Goal: Transaction & Acquisition: Purchase product/service

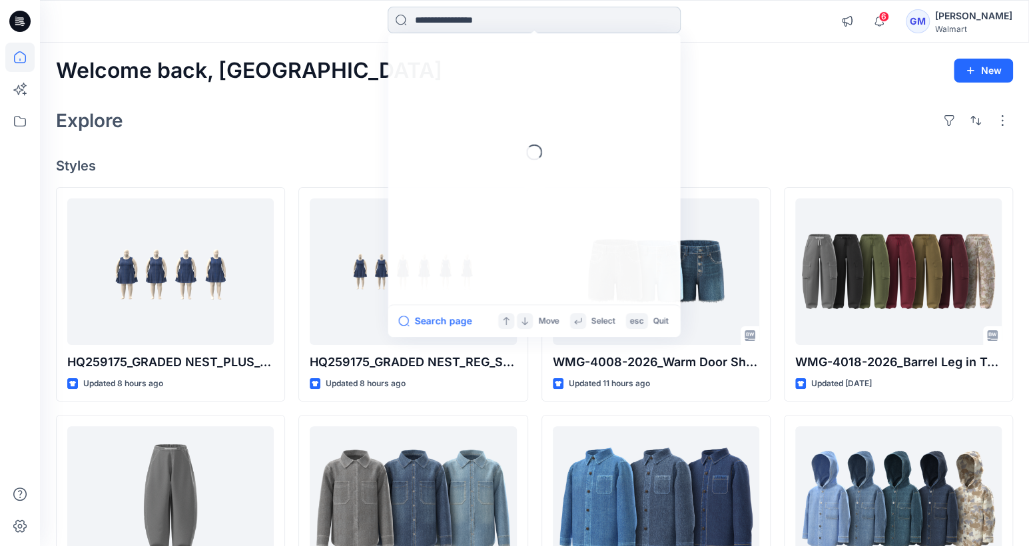
click at [484, 13] on input at bounding box center [534, 20] width 293 height 27
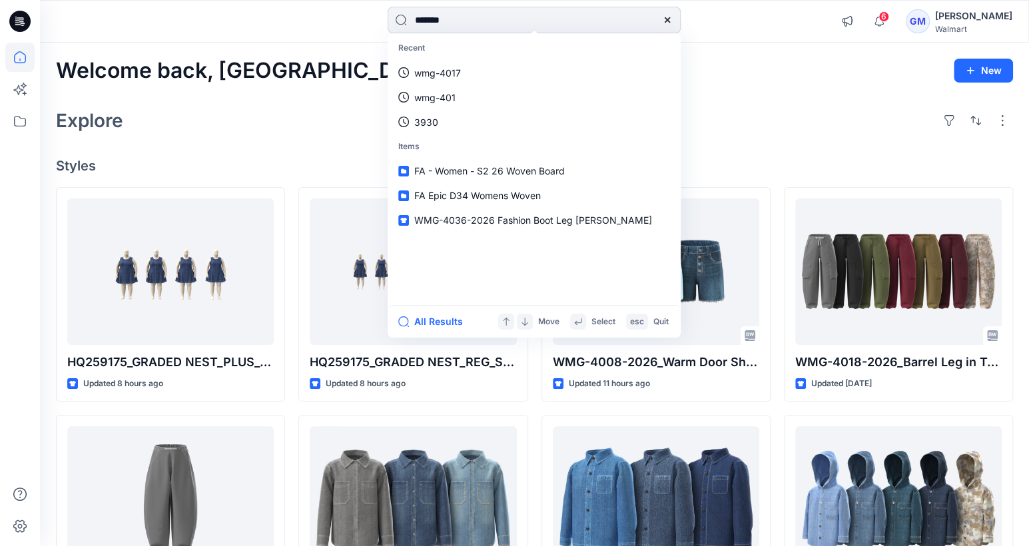
type input "********"
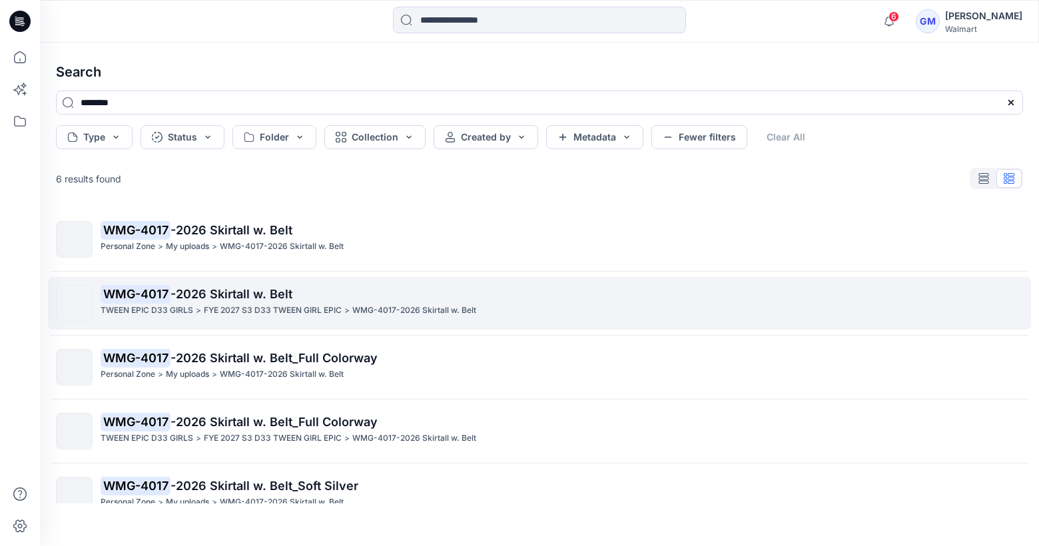
click at [395, 304] on p "WMG-4017-2026 Skirtall w. Belt" at bounding box center [414, 311] width 124 height 14
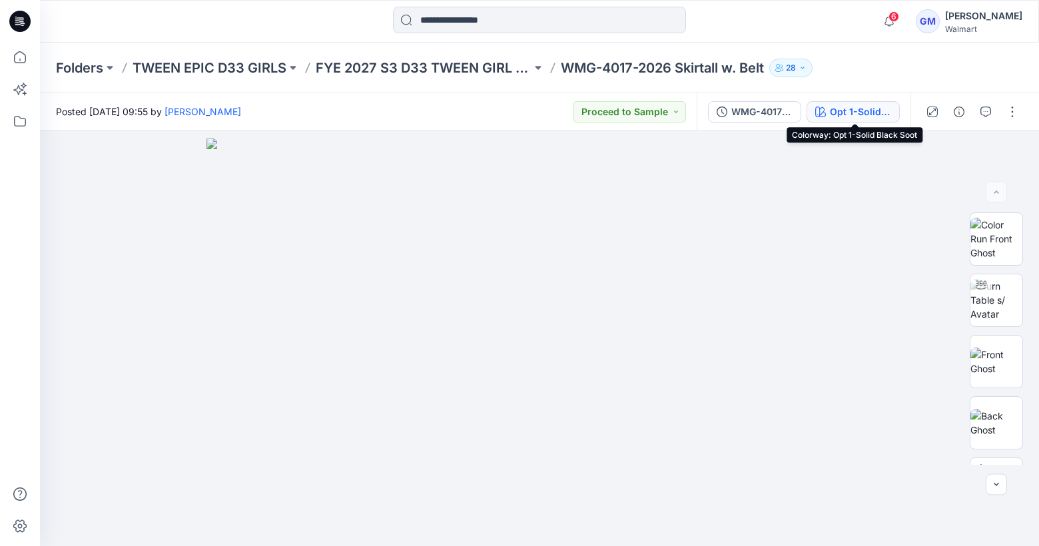
click at [869, 103] on button "Opt 1-Solid Black Soot" at bounding box center [853, 111] width 93 height 21
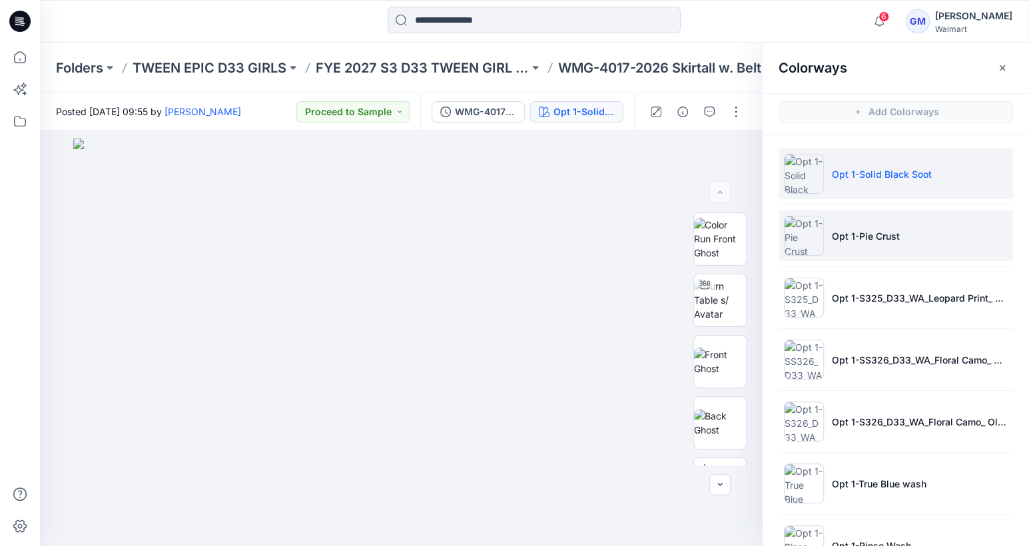
click at [887, 243] on li "Opt 1-Pie Crust" at bounding box center [896, 235] width 234 height 51
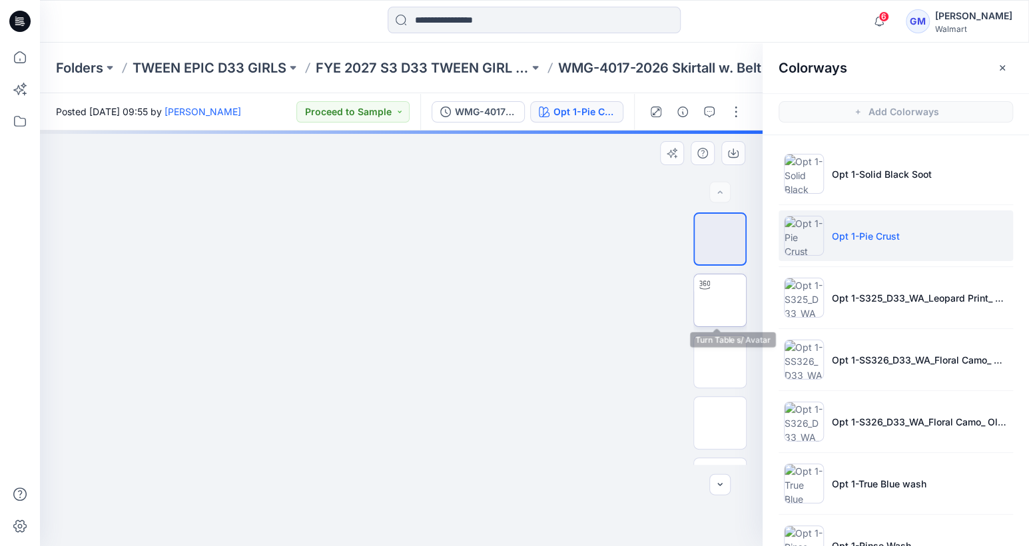
click at [720, 300] on img at bounding box center [720, 300] width 0 height 0
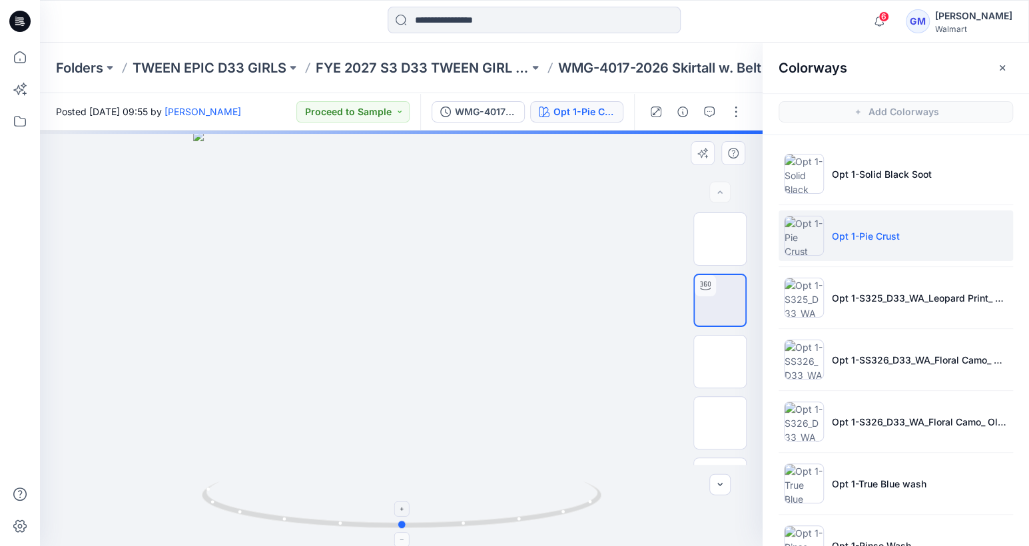
drag, startPoint x: 406, startPoint y: 522, endPoint x: 406, endPoint y: 508, distance: 14.0
click at [406, 508] on icon at bounding box center [403, 507] width 403 height 50
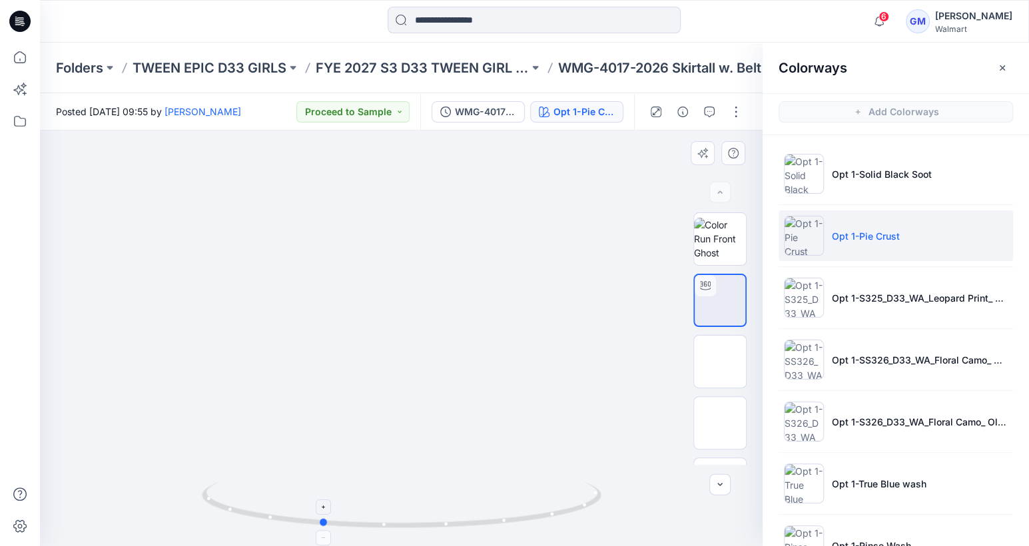
drag, startPoint x: 405, startPoint y: 523, endPoint x: 324, endPoint y: 516, distance: 81.5
click at [324, 516] on icon at bounding box center [403, 507] width 403 height 50
drag, startPoint x: 328, startPoint y: 526, endPoint x: 414, endPoint y: 524, distance: 85.9
click at [414, 524] on icon at bounding box center [403, 507] width 403 height 50
drag, startPoint x: 408, startPoint y: 528, endPoint x: 340, endPoint y: 516, distance: 69.8
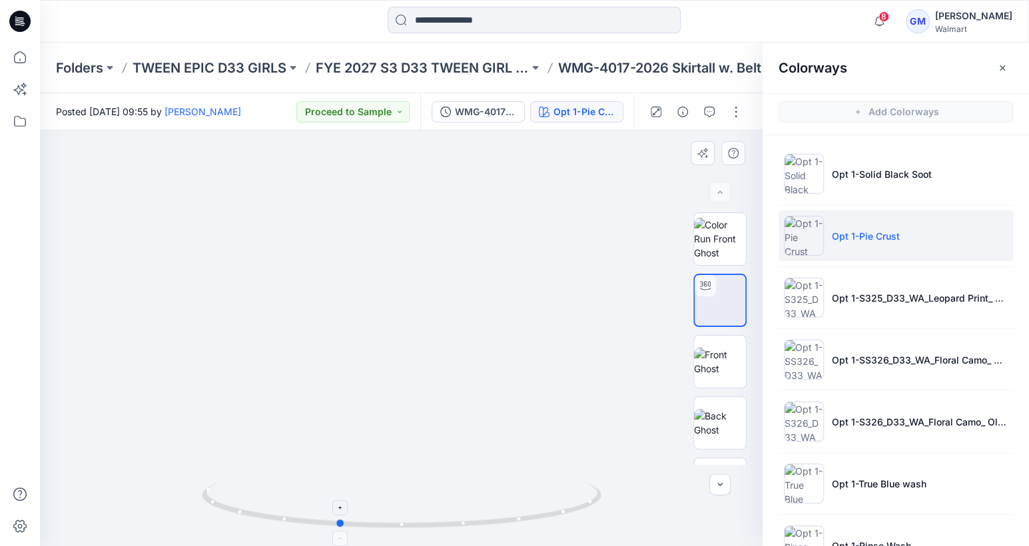
click at [340, 516] on icon at bounding box center [403, 507] width 403 height 50
drag, startPoint x: 341, startPoint y: 515, endPoint x: 380, endPoint y: 507, distance: 40.1
click at [380, 507] on icon at bounding box center [403, 507] width 403 height 50
drag, startPoint x: 345, startPoint y: 526, endPoint x: 454, endPoint y: 515, distance: 109.8
click at [454, 515] on icon at bounding box center [403, 507] width 403 height 50
